Goal: Navigation & Orientation: Understand site structure

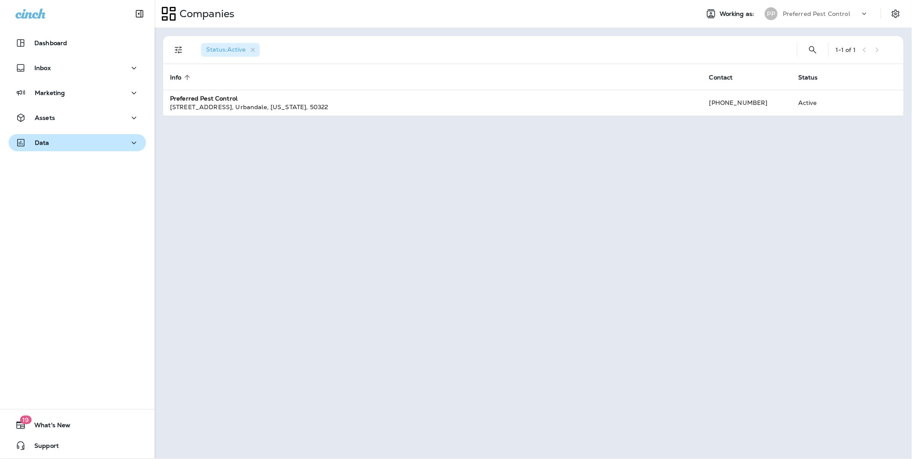
click at [96, 145] on div "Data" at bounding box center [77, 142] width 124 height 11
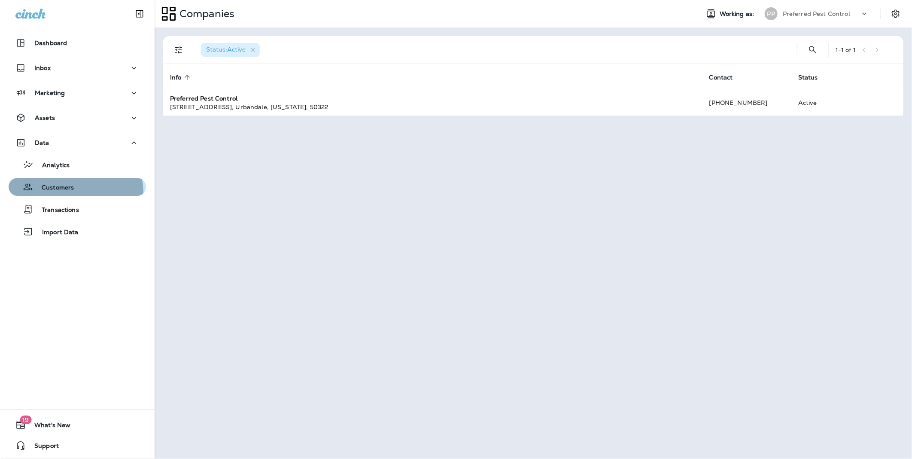
click at [58, 194] on button "Customers" at bounding box center [77, 187] width 137 height 18
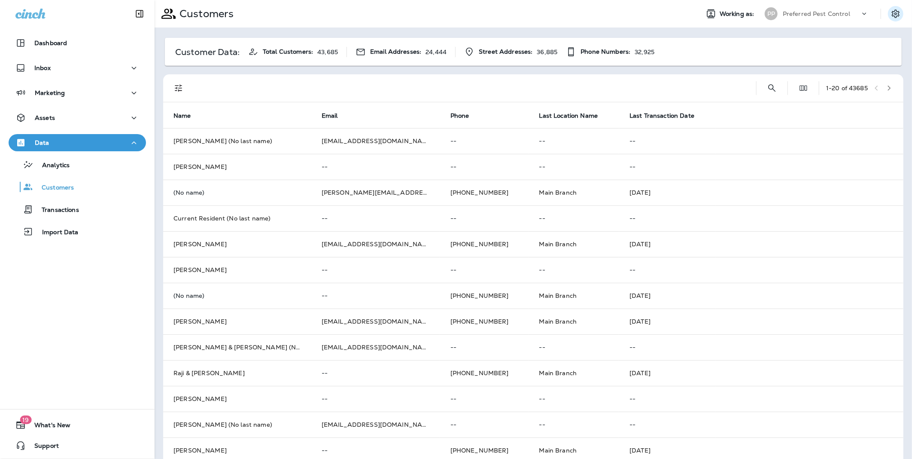
click at [891, 17] on icon "Settings" at bounding box center [896, 14] width 10 height 10
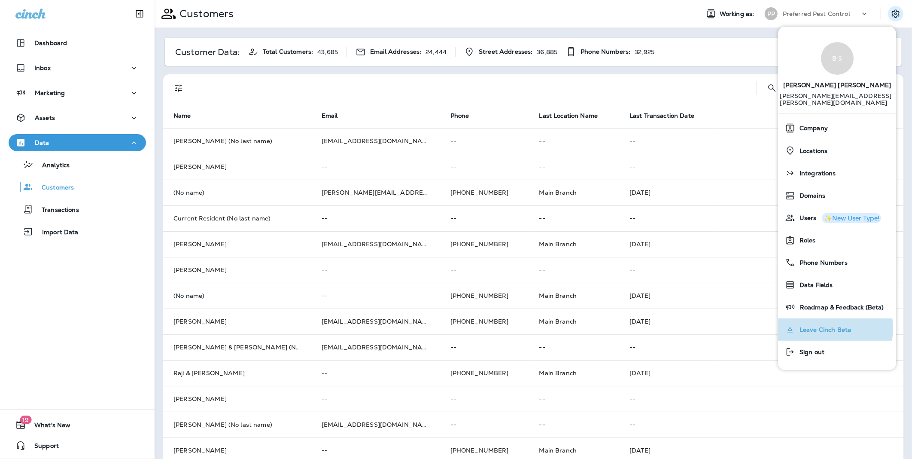
click at [824, 326] on span "Leave Cinch Beta" at bounding box center [823, 329] width 56 height 7
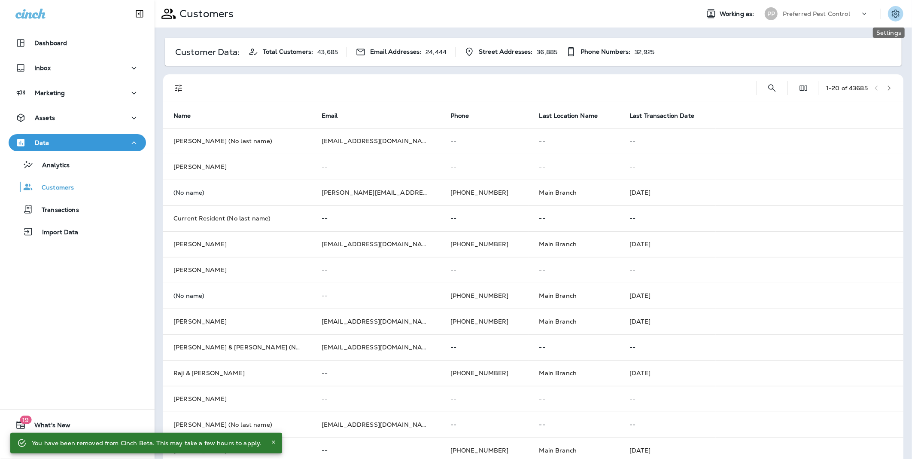
click at [892, 11] on icon "Settings" at bounding box center [896, 13] width 8 height 8
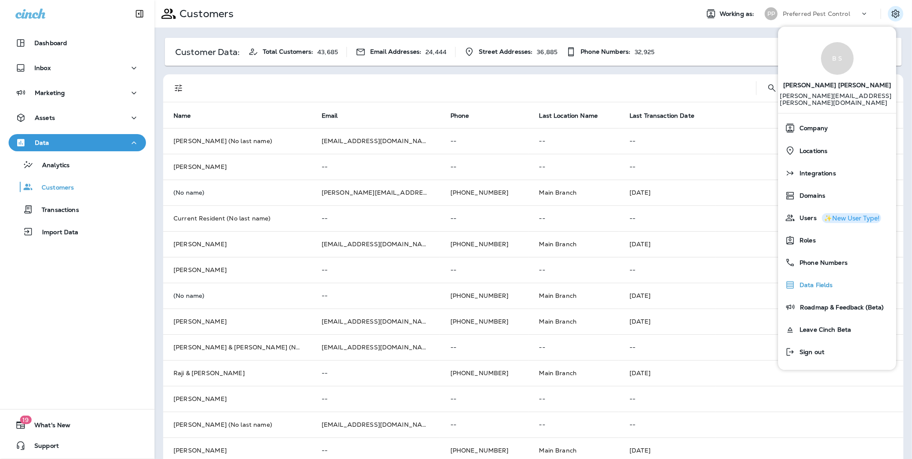
click at [831, 281] on span "Data Fields" at bounding box center [814, 284] width 38 height 7
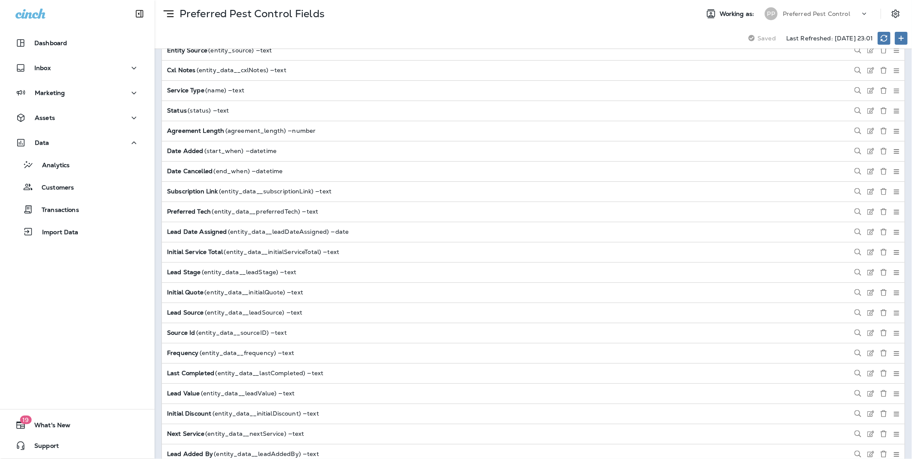
scroll to position [2865, 0]
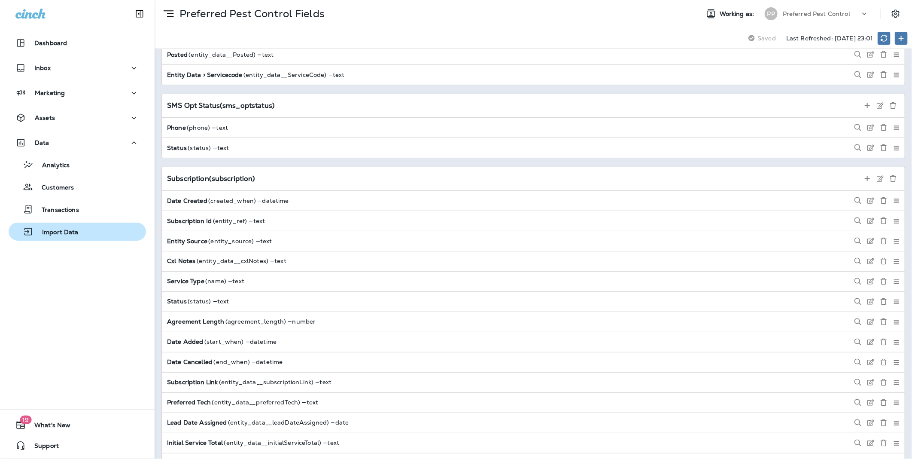
click at [85, 229] on div "Import Data" at bounding box center [77, 231] width 131 height 13
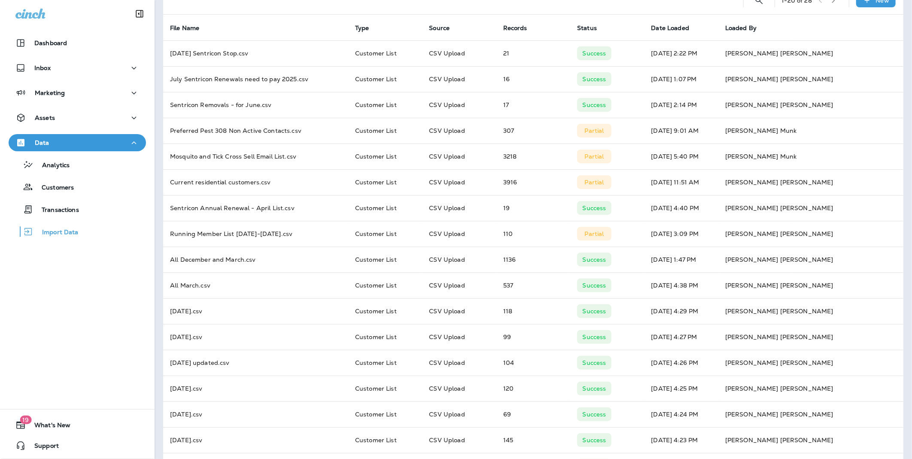
scroll to position [155, 0]
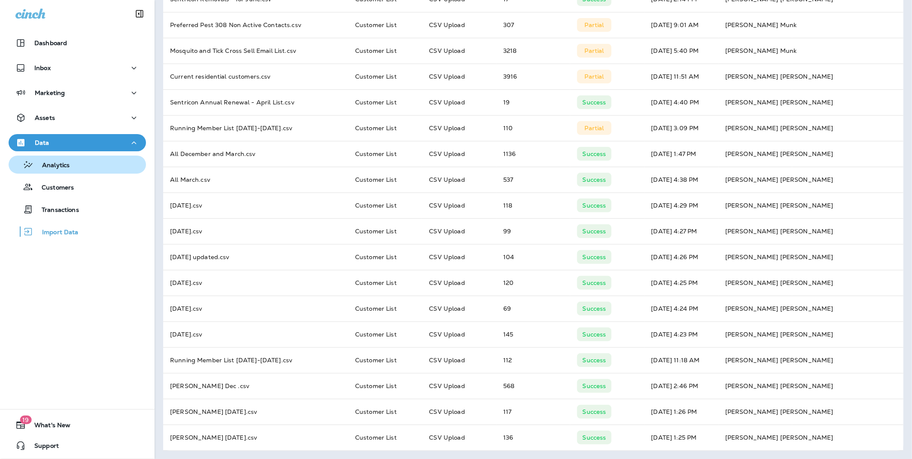
click at [66, 166] on p "Analytics" at bounding box center [51, 165] width 36 height 8
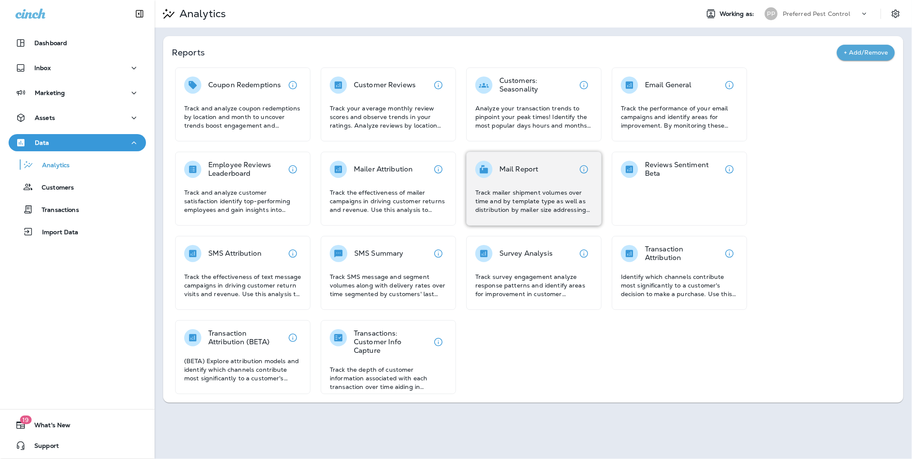
click at [535, 200] on p "Track mailer shipment volumes over time and by template type as well as distrib…" at bounding box center [533, 201] width 117 height 26
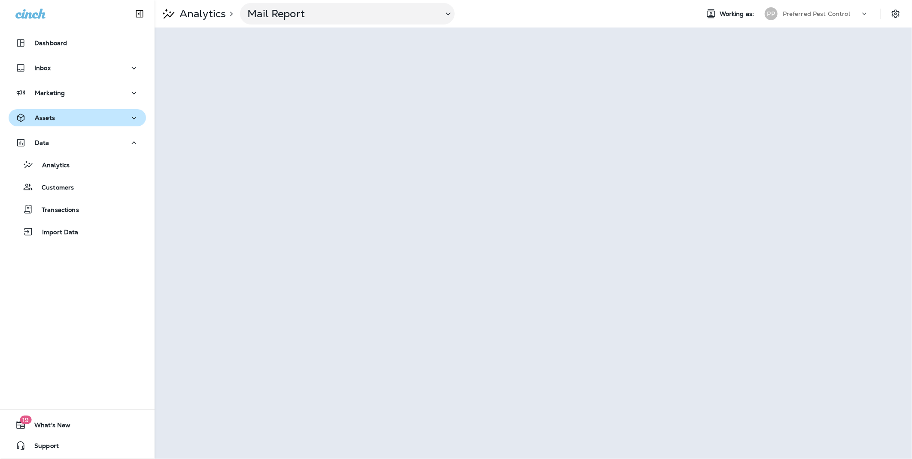
click at [53, 119] on p "Assets" at bounding box center [45, 117] width 20 height 7
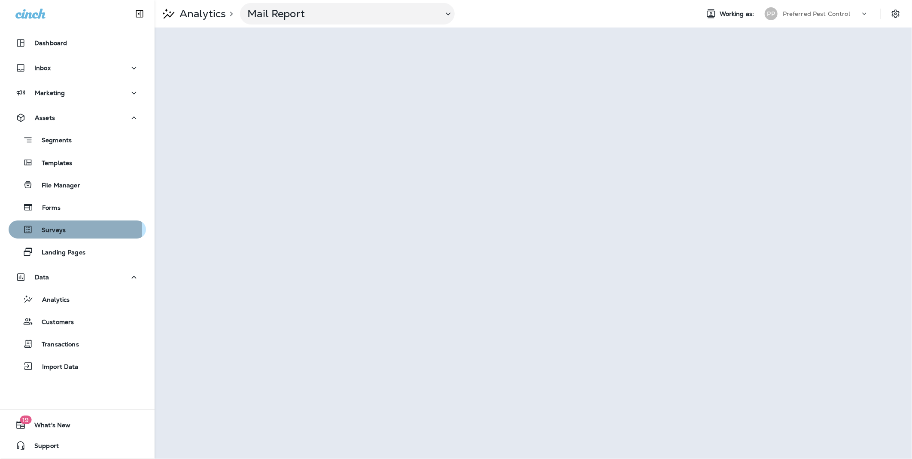
click at [59, 230] on p "Surveys" at bounding box center [49, 230] width 33 height 8
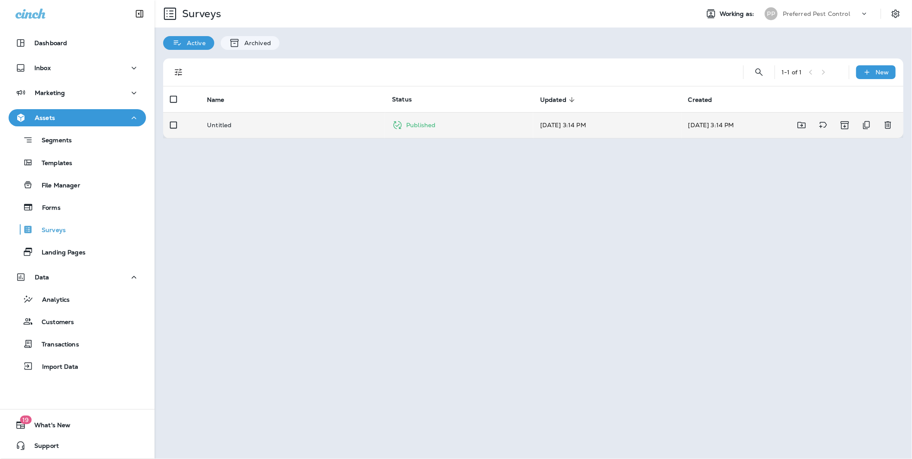
click at [213, 126] on p "Untitled" at bounding box center [219, 125] width 24 height 7
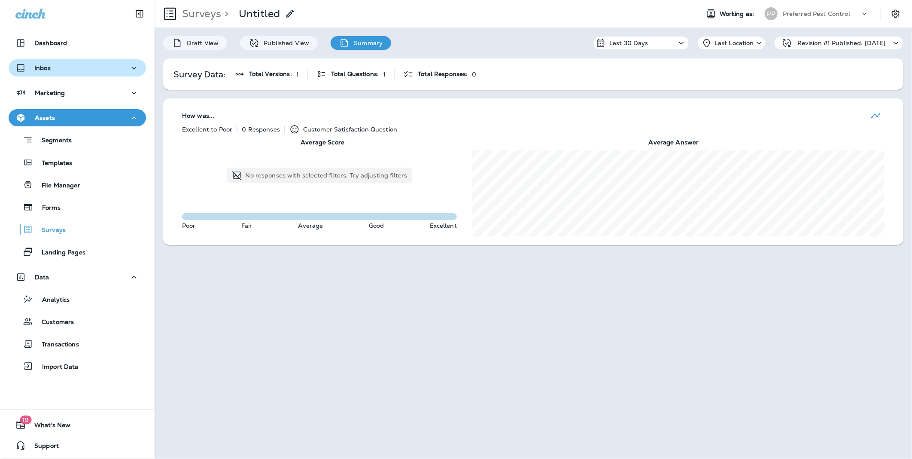
click at [53, 71] on div "Inbox" at bounding box center [77, 68] width 124 height 11
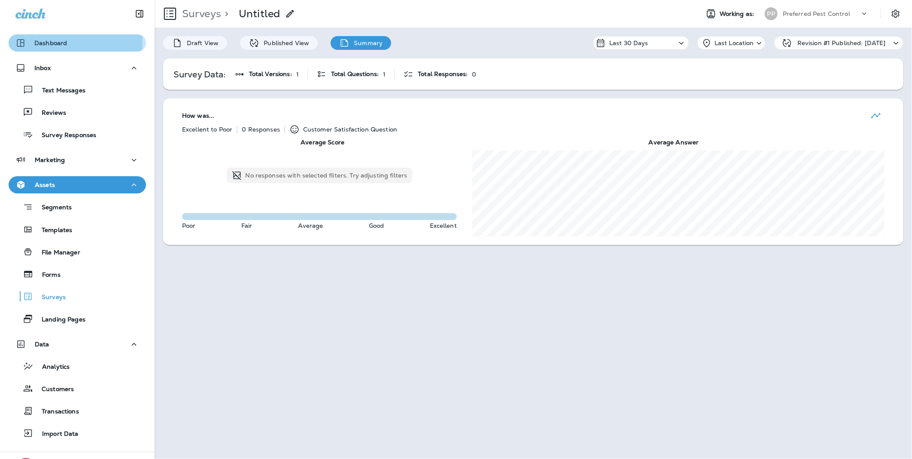
click at [64, 41] on p "Dashboard" at bounding box center [50, 43] width 33 height 7
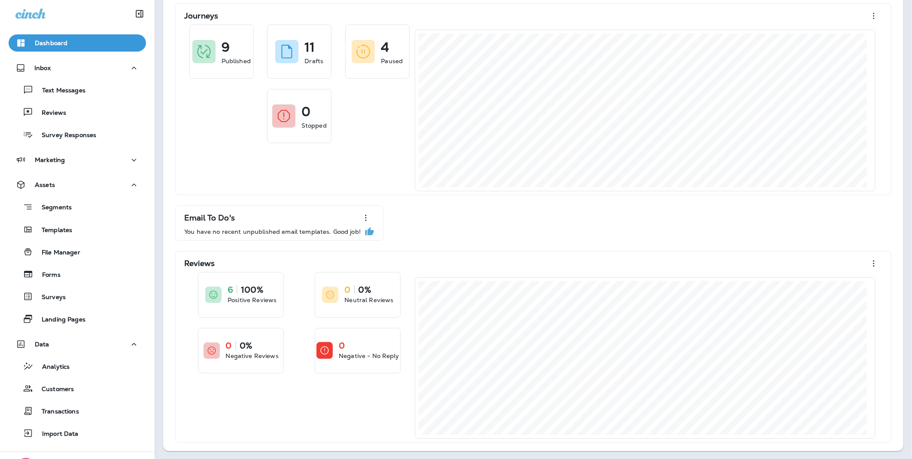
scroll to position [42, 0]
click at [122, 161] on div "Marketing" at bounding box center [77, 160] width 124 height 11
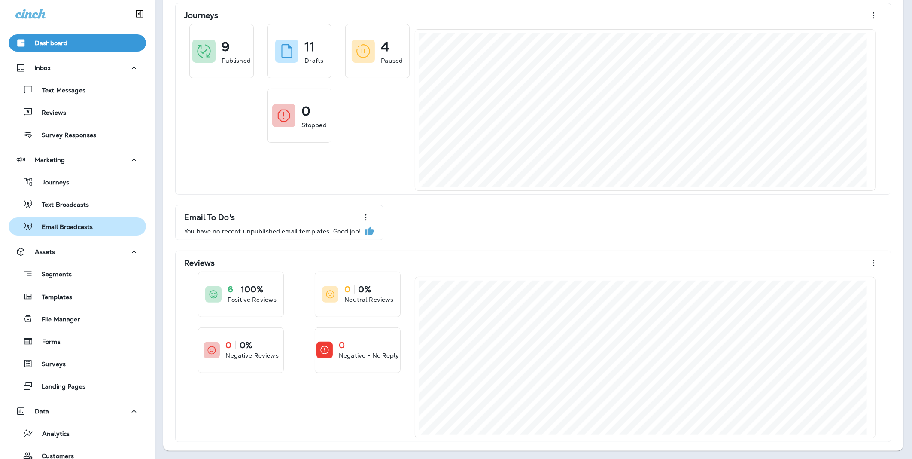
click at [70, 225] on p "Email Broadcasts" at bounding box center [63, 227] width 60 height 8
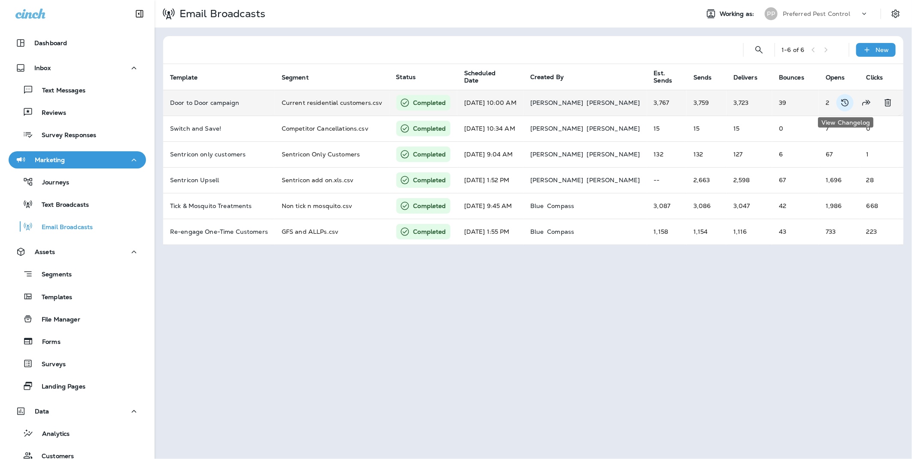
click at [842, 104] on icon "View Changelog" at bounding box center [845, 102] width 10 height 10
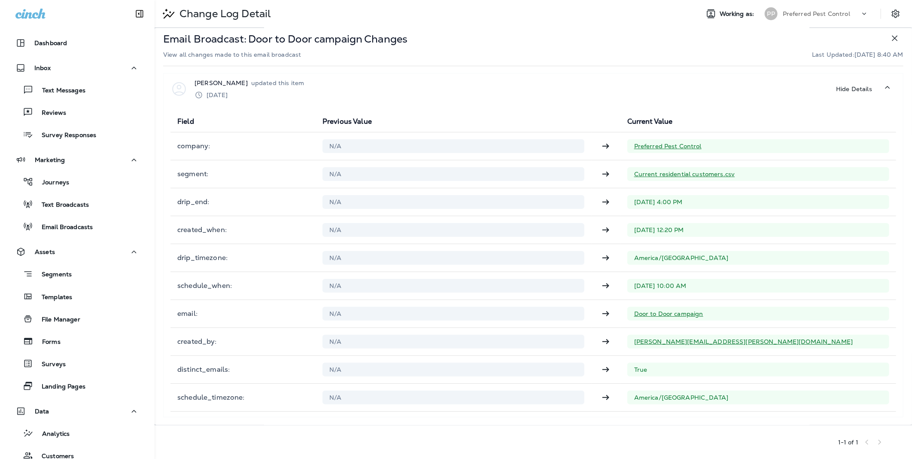
scroll to position [3, 0]
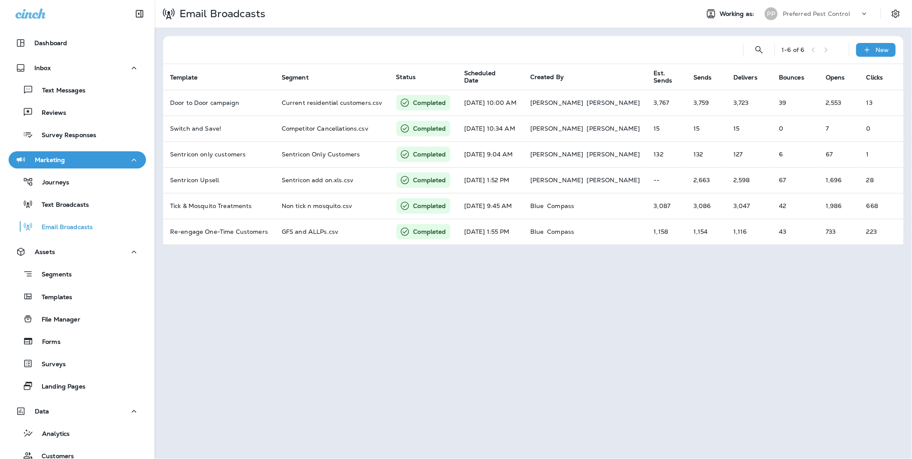
click at [734, 13] on span "Working as:" at bounding box center [738, 13] width 36 height 7
click at [814, 10] on p "Preferred Pest Control" at bounding box center [816, 13] width 67 height 7
click at [701, 37] on div at bounding box center [453, 49] width 566 height 27
click at [896, 12] on icon "Settings" at bounding box center [896, 14] width 10 height 10
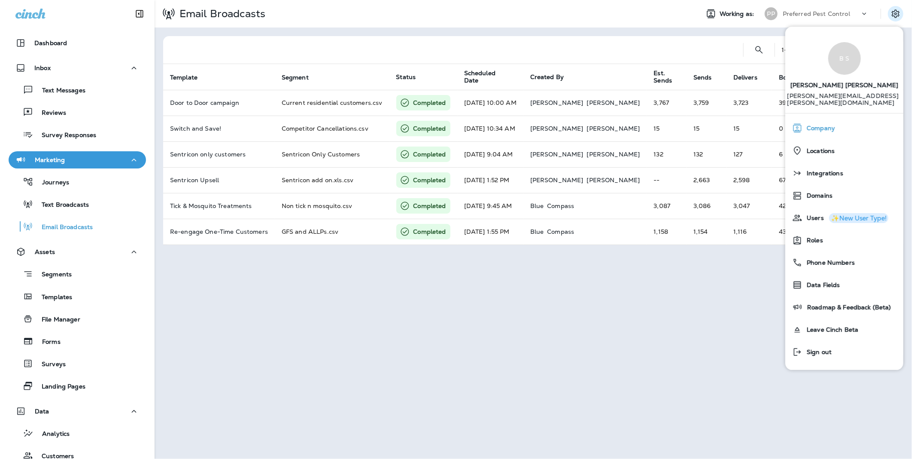
click at [810, 125] on span "Company" at bounding box center [819, 128] width 33 height 7
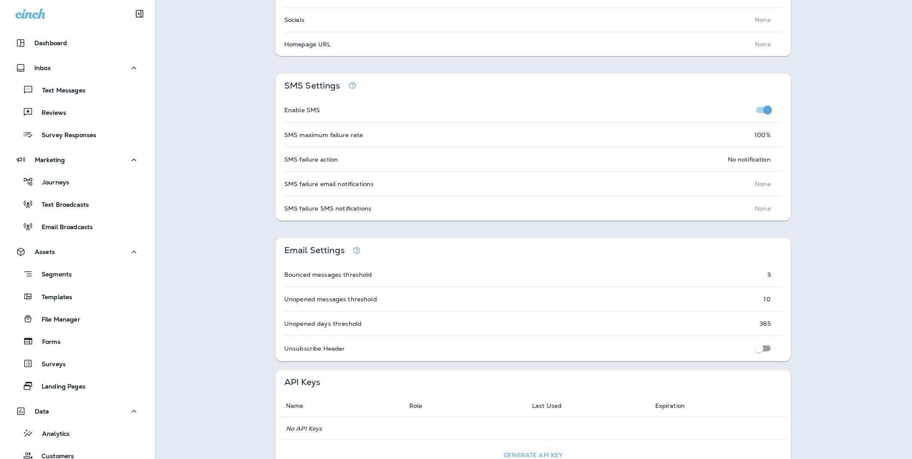
scroll to position [380, 0]
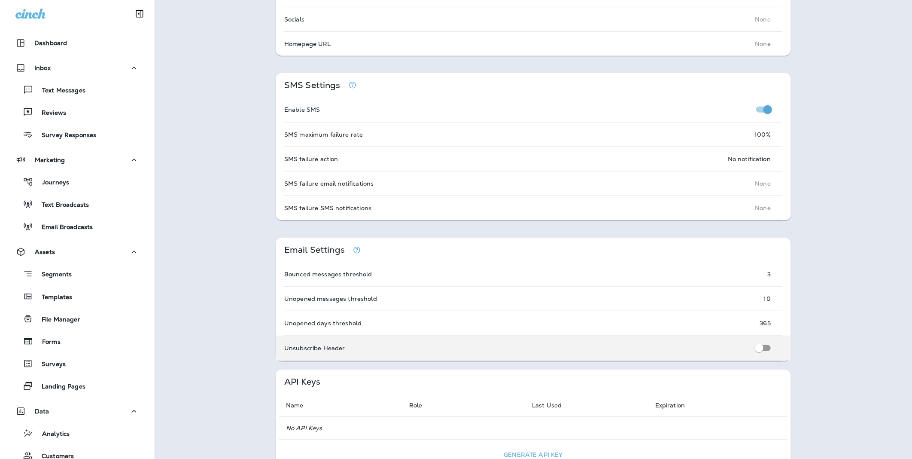
click at [324, 347] on p "Unsubscribe Header" at bounding box center [314, 347] width 61 height 7
click at [322, 345] on p "Unsubscribe Header" at bounding box center [314, 347] width 61 height 7
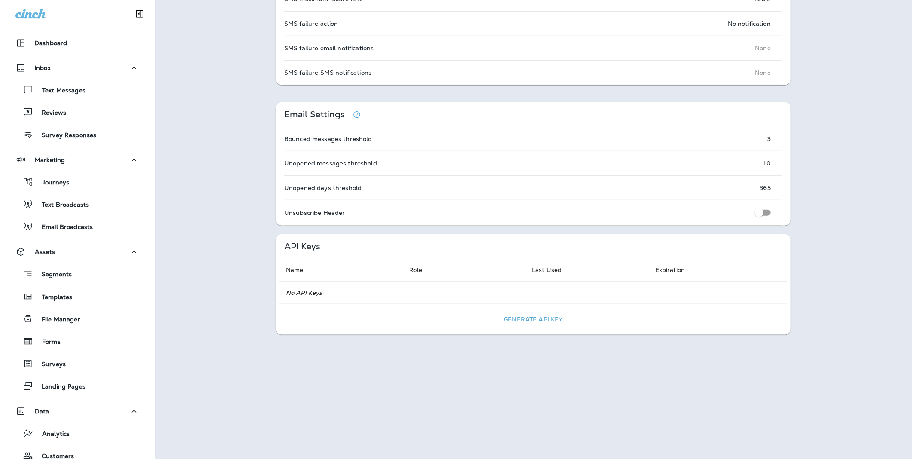
scroll to position [521, 0]
